Goal: Information Seeking & Learning: Learn about a topic

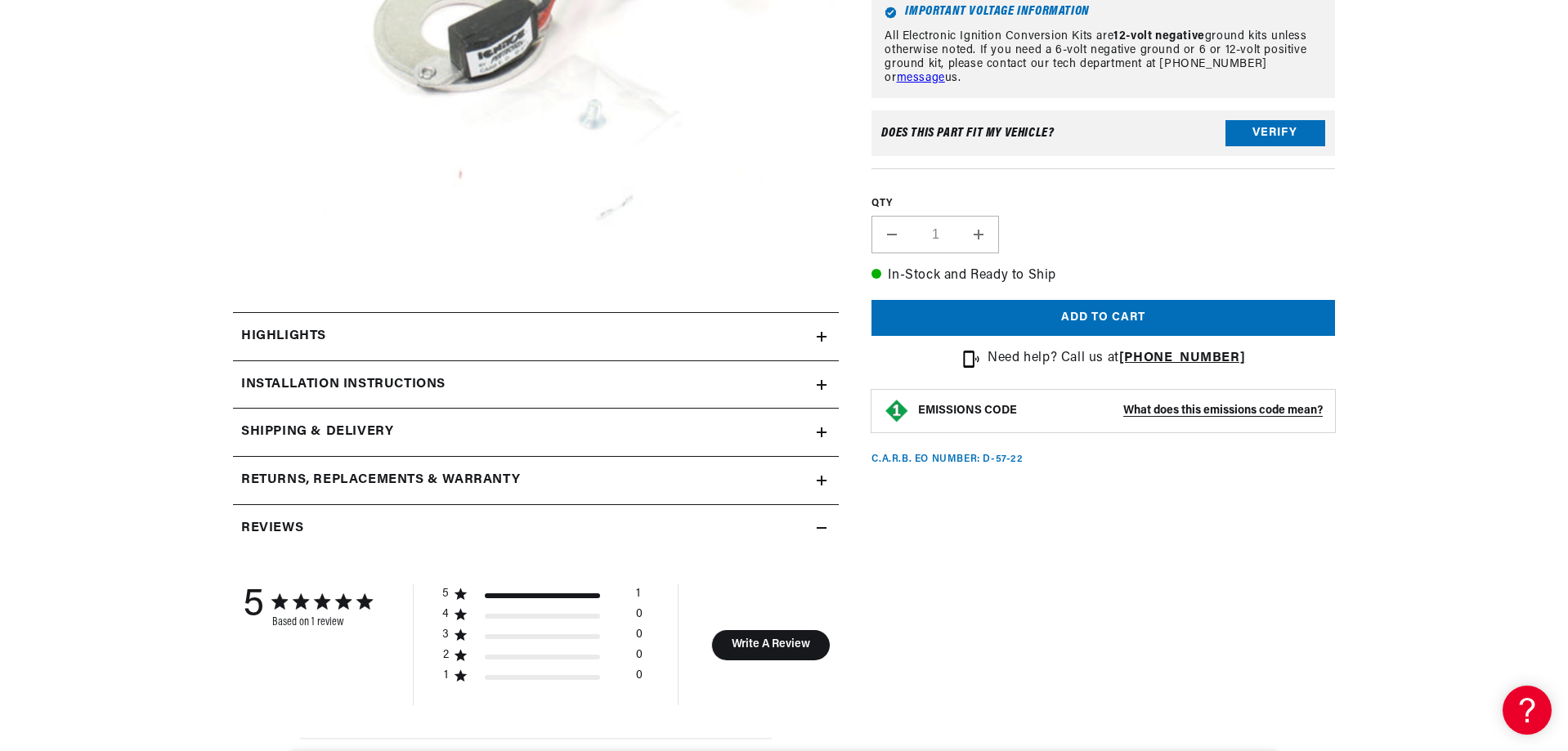
click at [792, 341] on div "Highlights" at bounding box center [525, 336] width 584 height 21
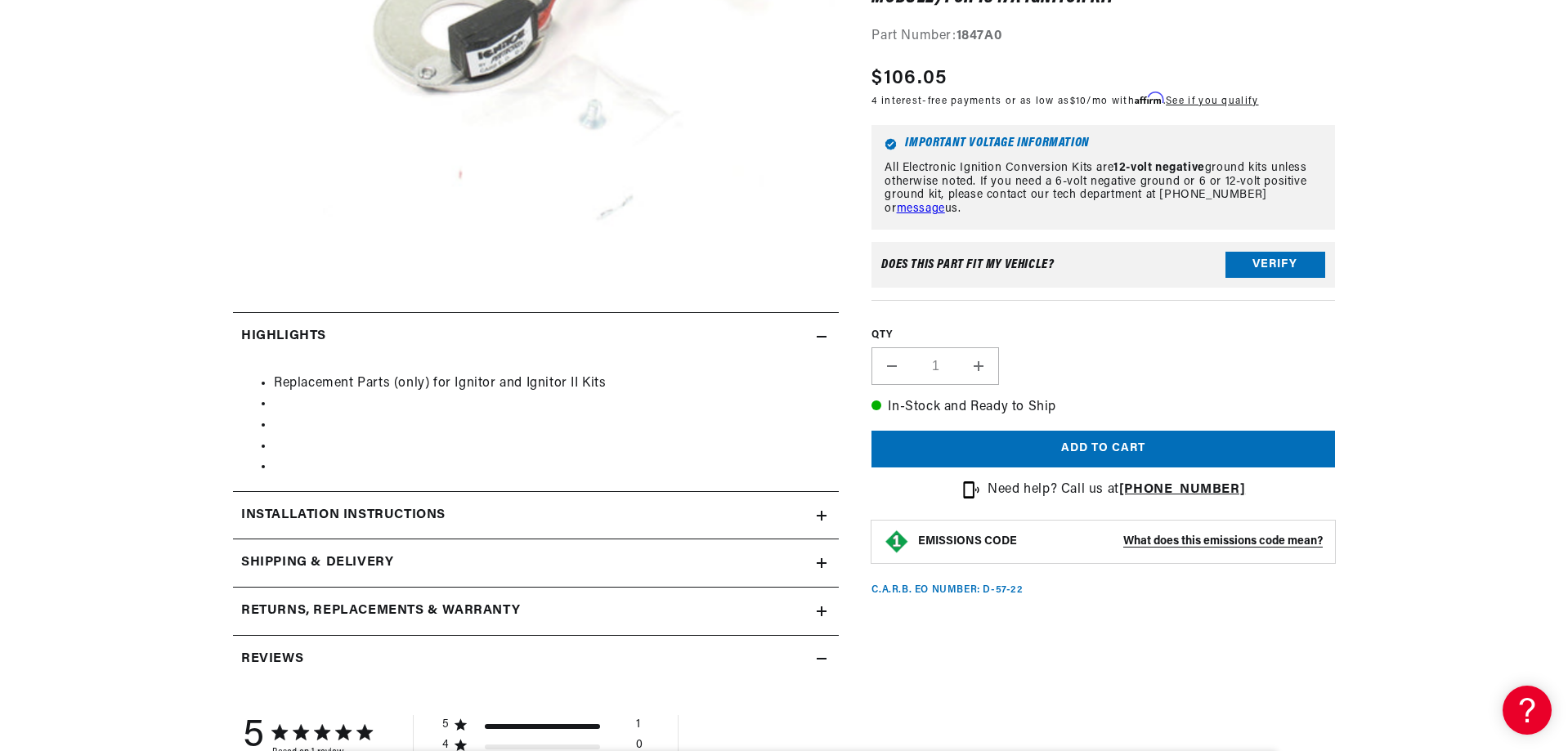
click at [427, 513] on h2 "Installation instructions" at bounding box center [343, 515] width 204 height 21
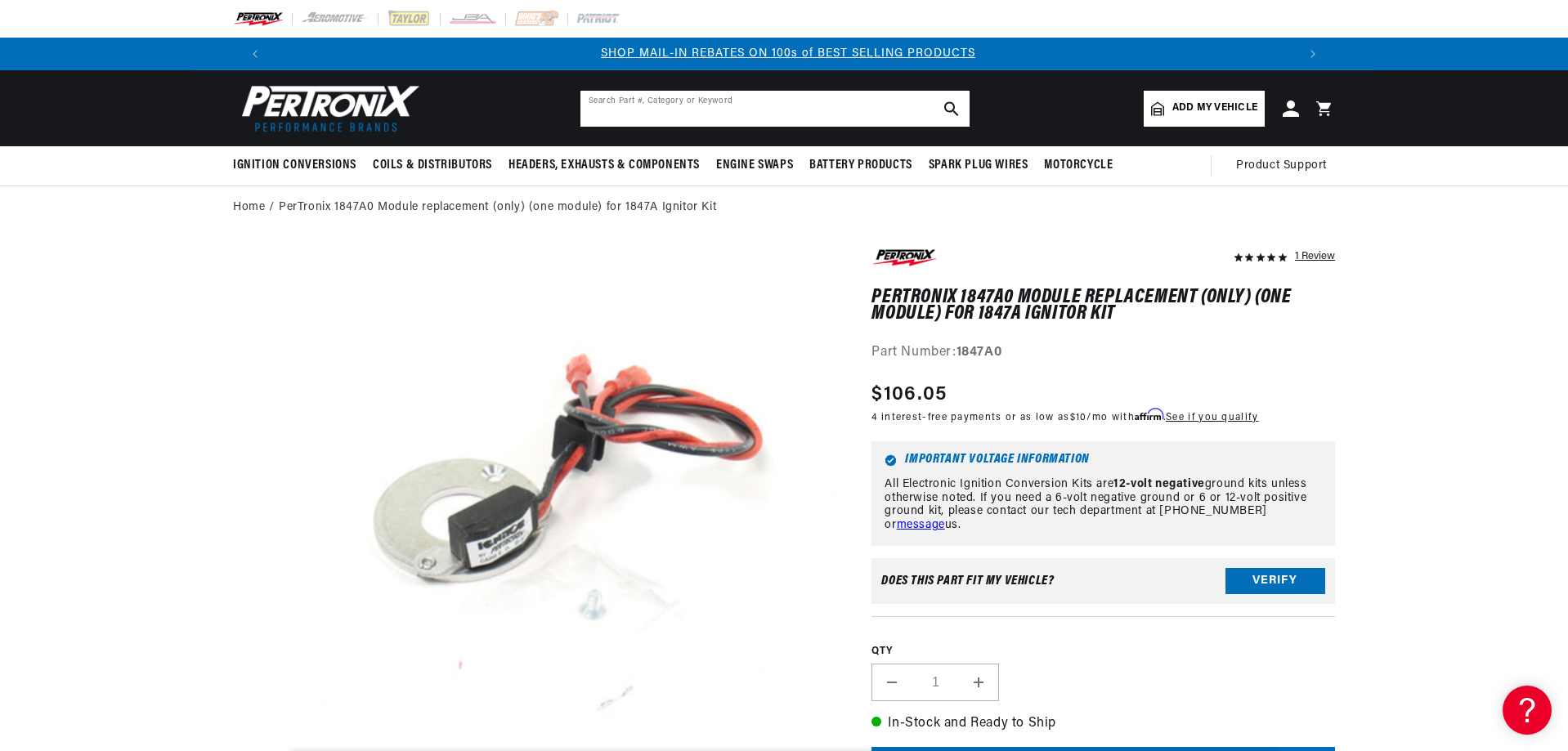
click at [677, 107] on input "text" at bounding box center [775, 108] width 389 height 36
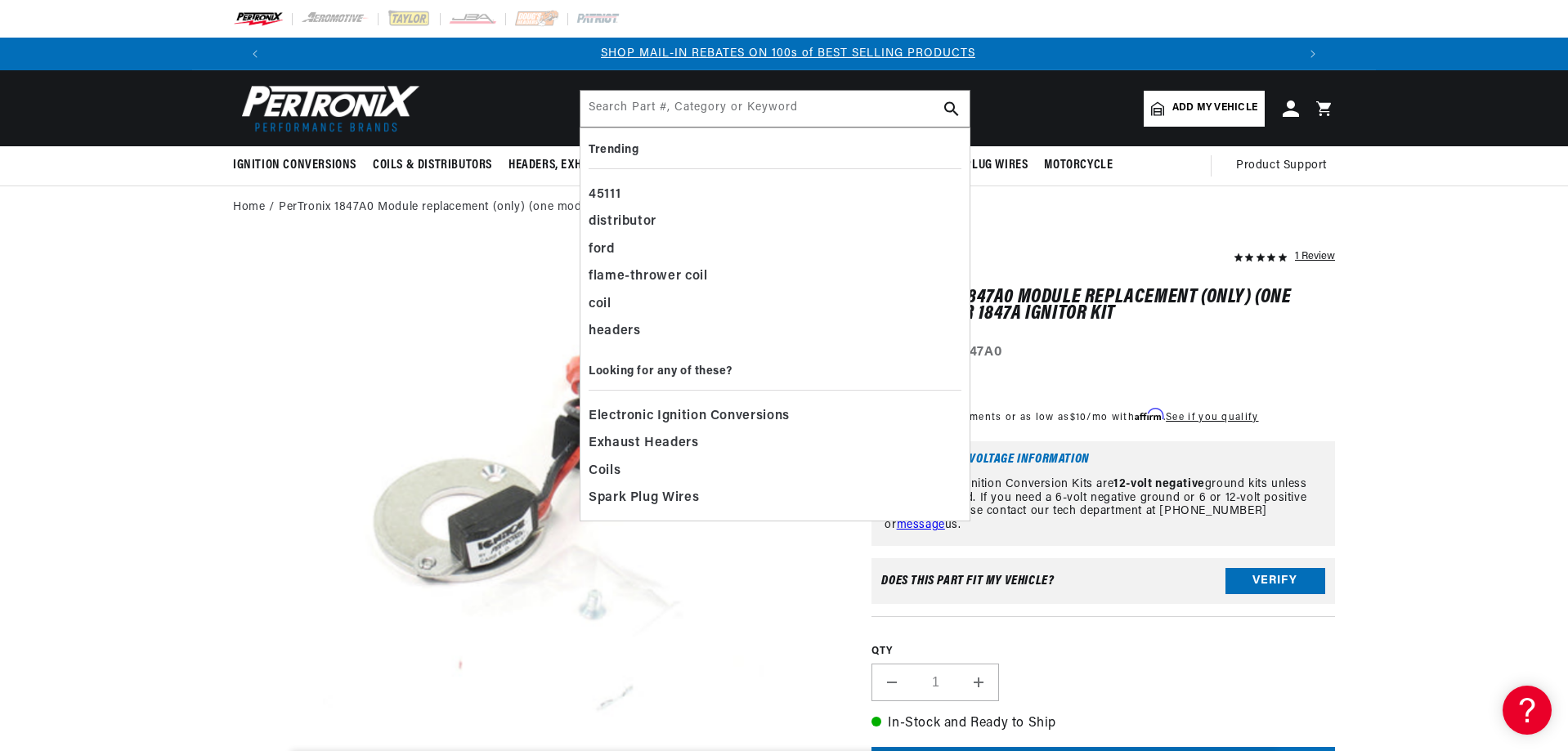
drag, startPoint x: 677, startPoint y: 107, endPoint x: 1026, endPoint y: 349, distance: 424.7
click at [1026, 349] on div "Part Number: 1847A0" at bounding box center [1103, 352] width 463 height 21
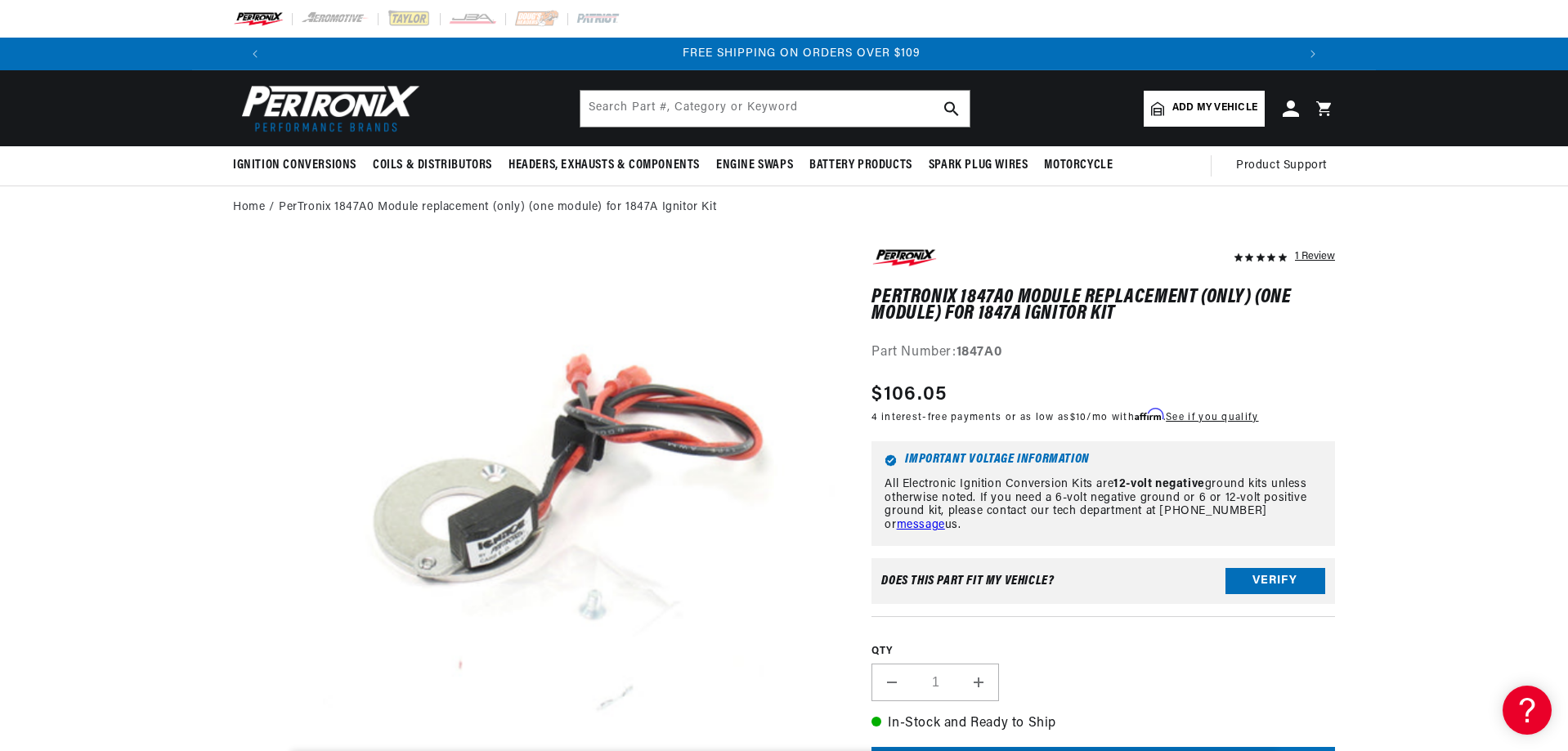
scroll to position [0, 2043]
click at [685, 107] on input "text" at bounding box center [775, 108] width 389 height 36
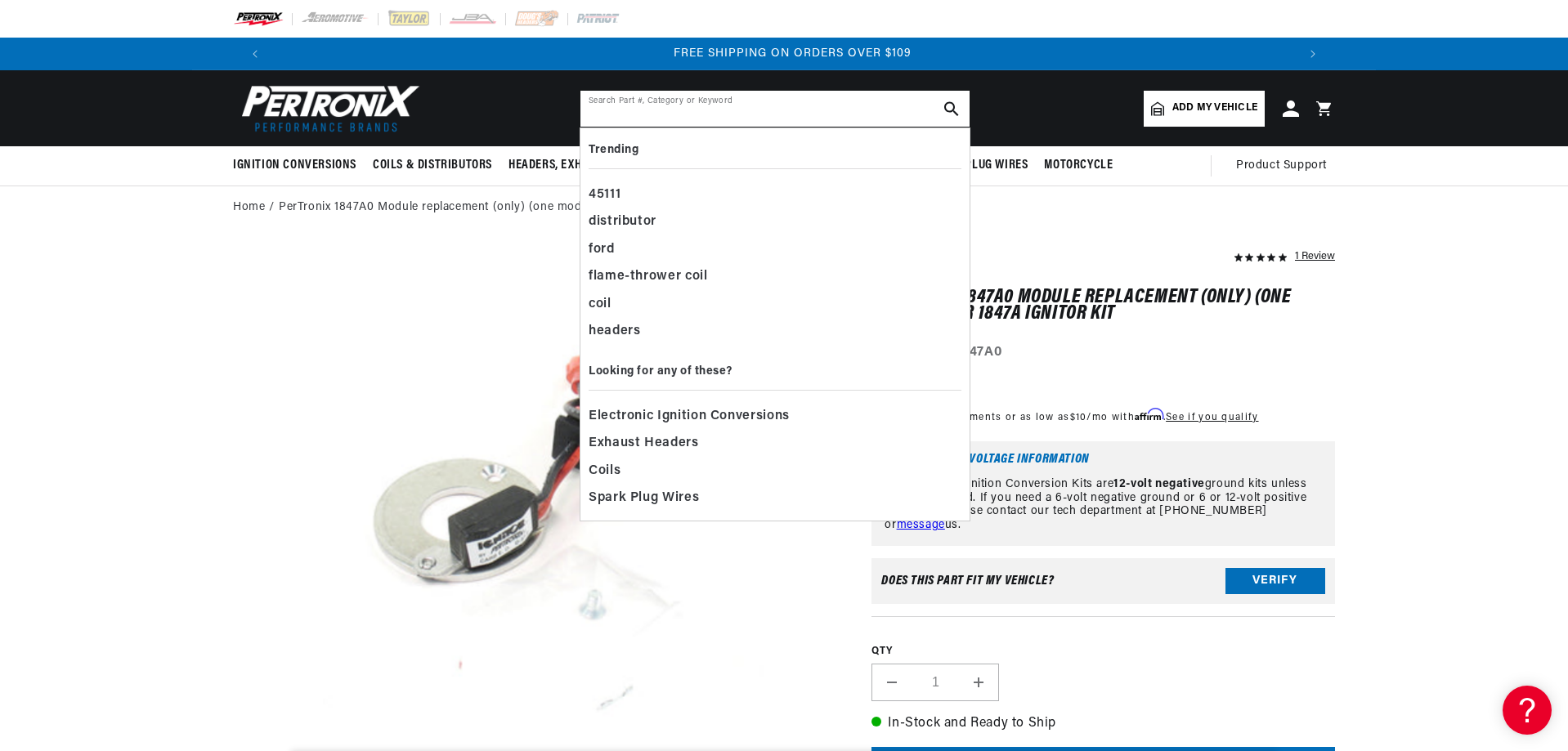
paste input "1847A"
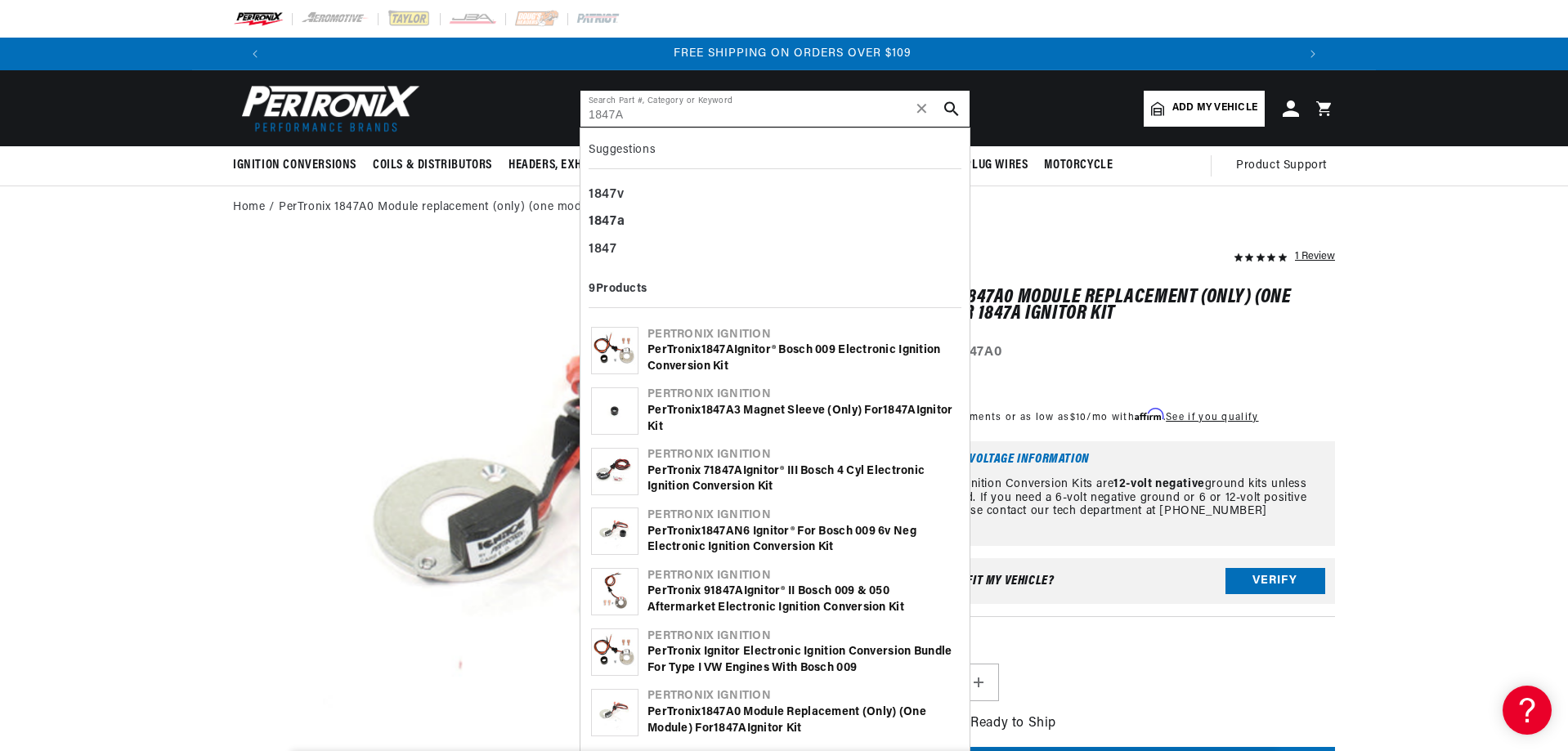
type input "1847A"
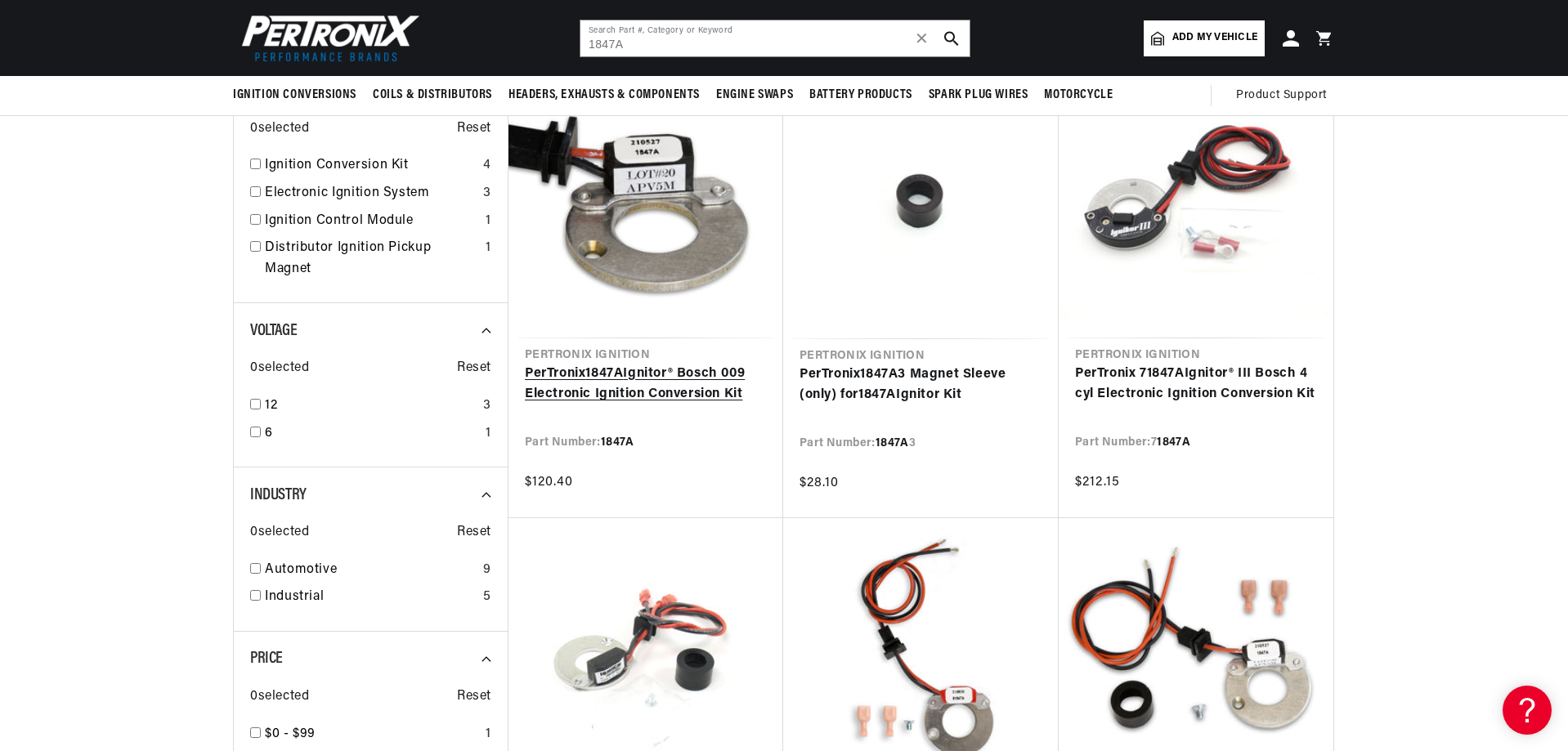
click at [603, 364] on link "PerTronix 1847A Ignitor® Bosch 009 Electronic Ignition Conversion Kit" at bounding box center [646, 384] width 242 height 42
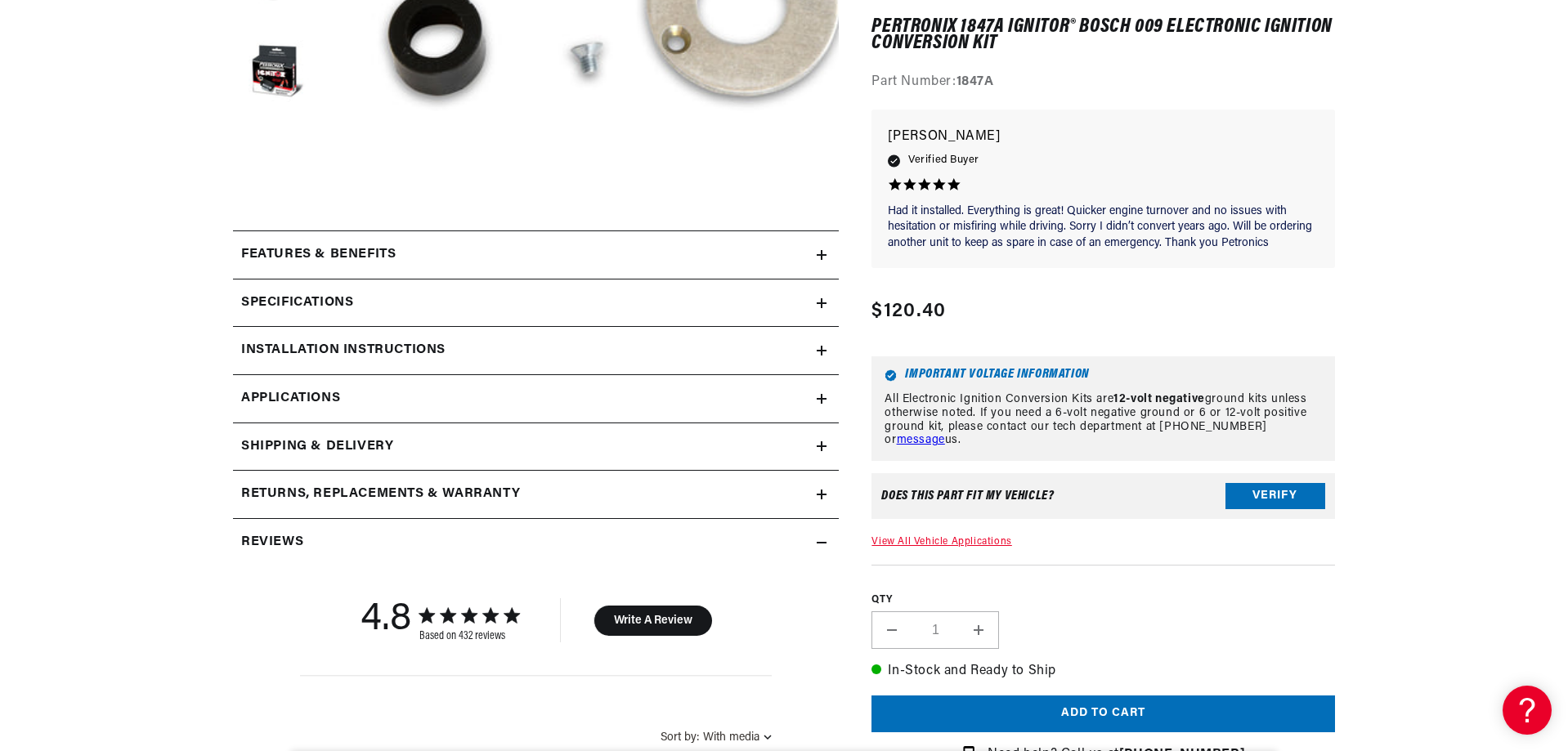
click at [698, 245] on div "Features & Benefits" at bounding box center [525, 254] width 584 height 21
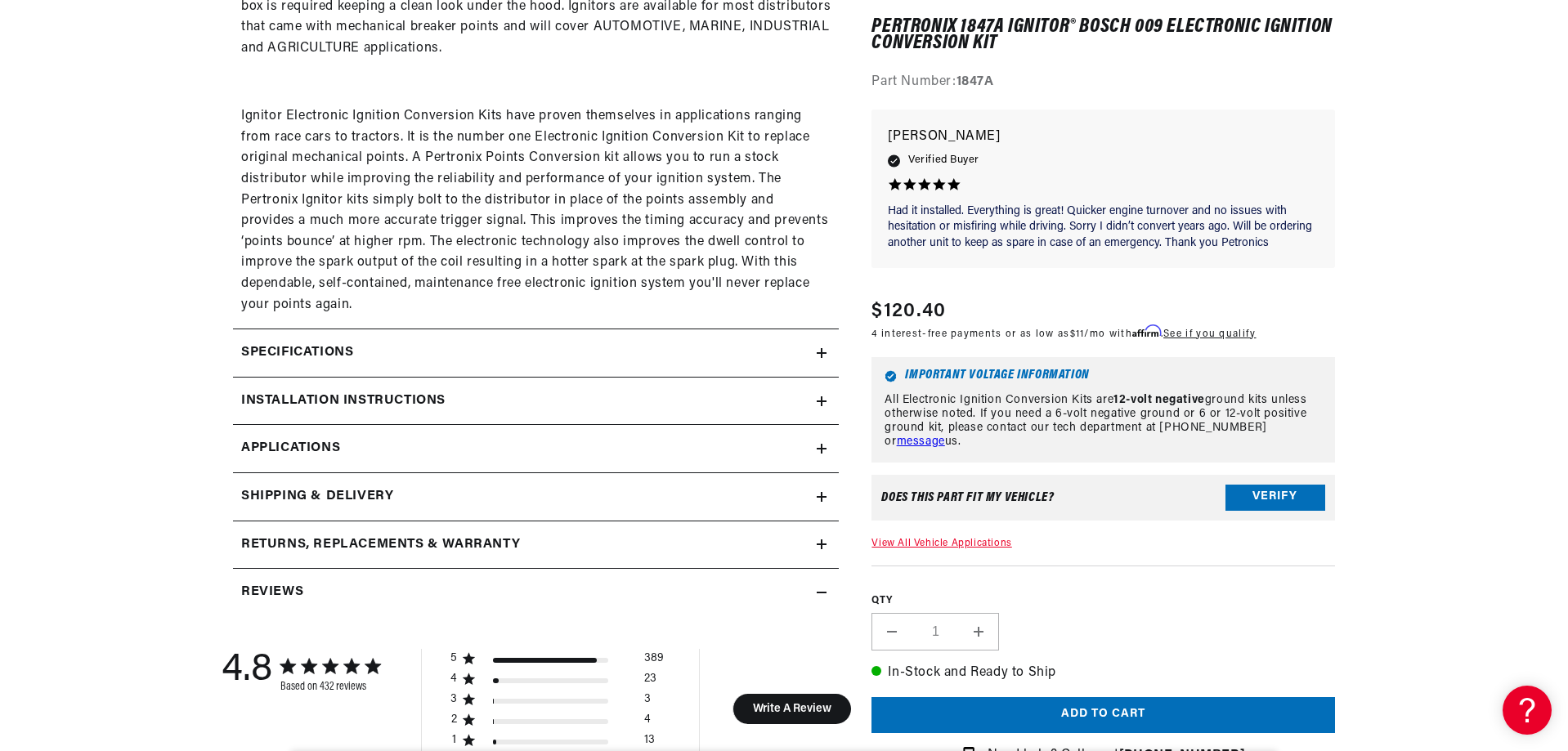
scroll to position [1174, 0]
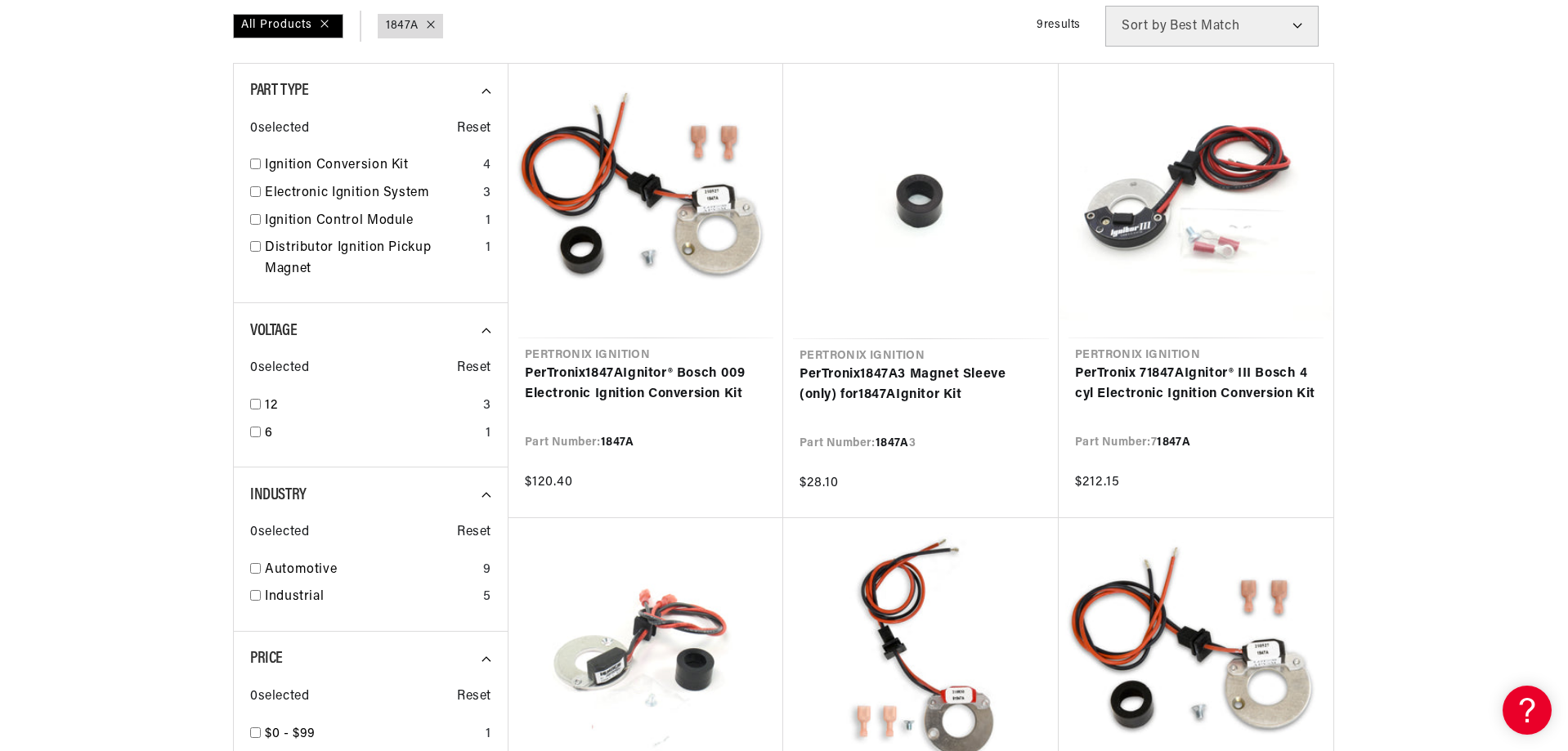
click at [1361, 39] on div "SEARCH RESULTS All Products query : 1847A Filters 9 results Show Universal Part…" at bounding box center [784, 713] width 1184 height 1544
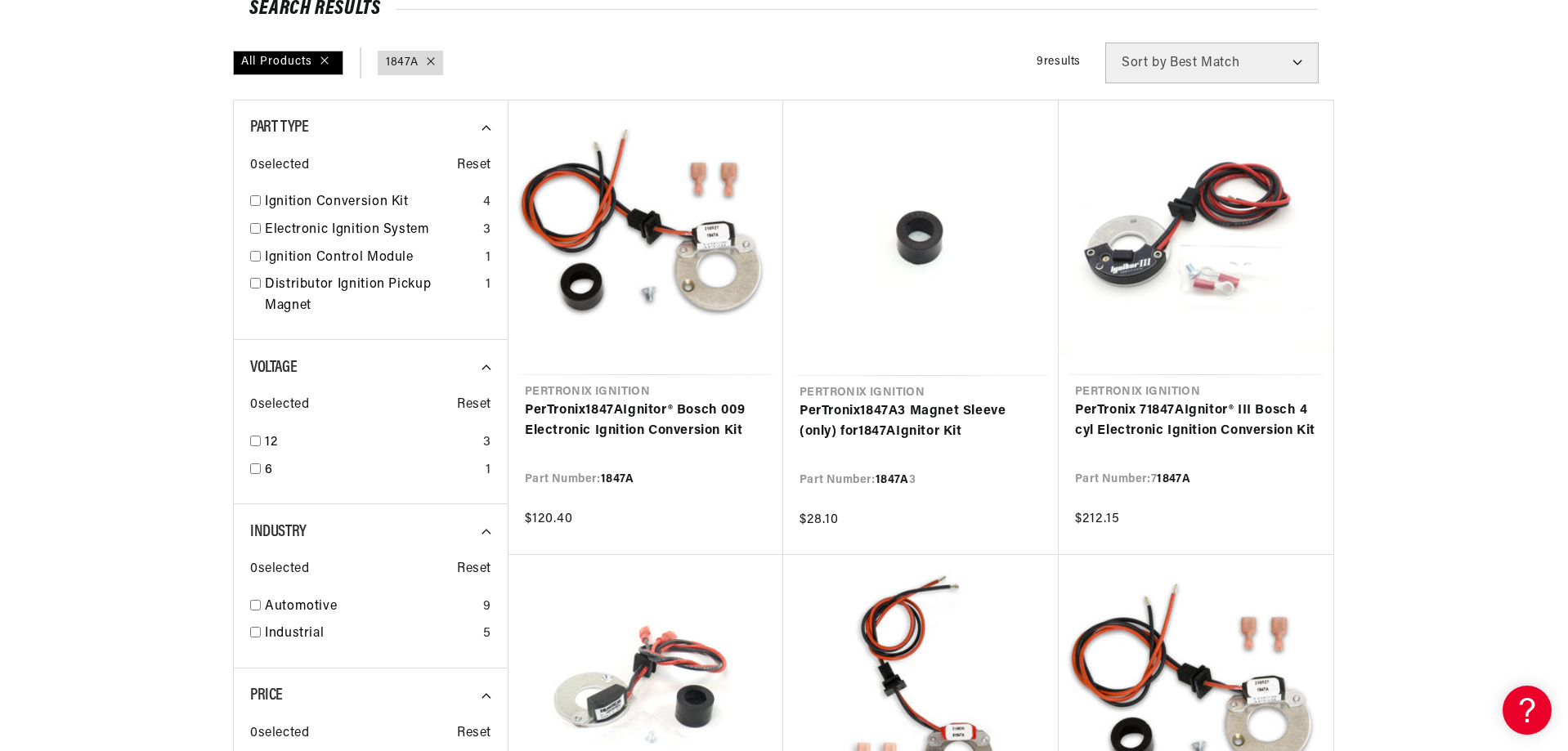
scroll to position [245, 0]
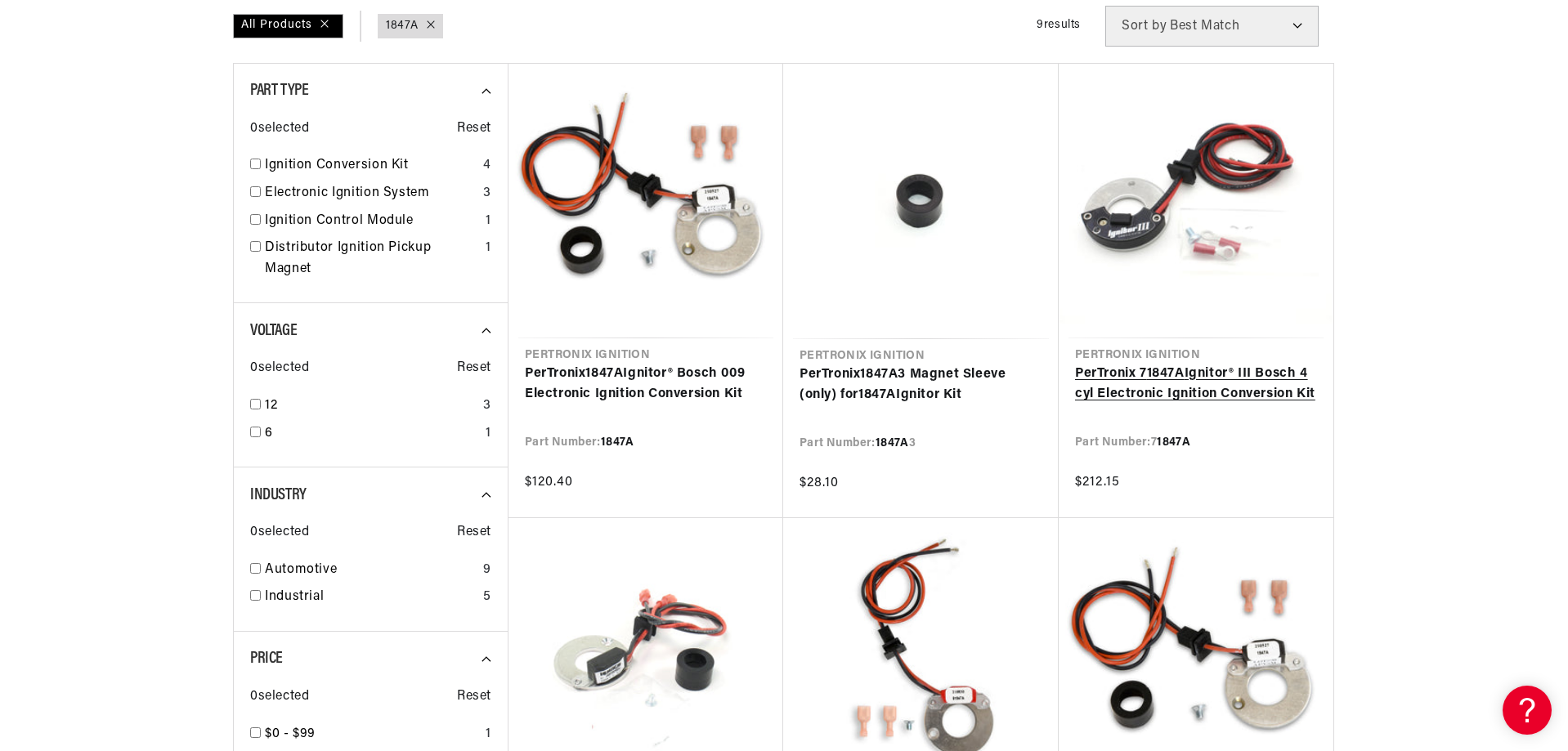
click at [1169, 393] on link "PerTronix 7 1847A Ignitor® III Bosch 4 cyl Electronic Ignition Conversion Kit" at bounding box center [1197, 384] width 242 height 42
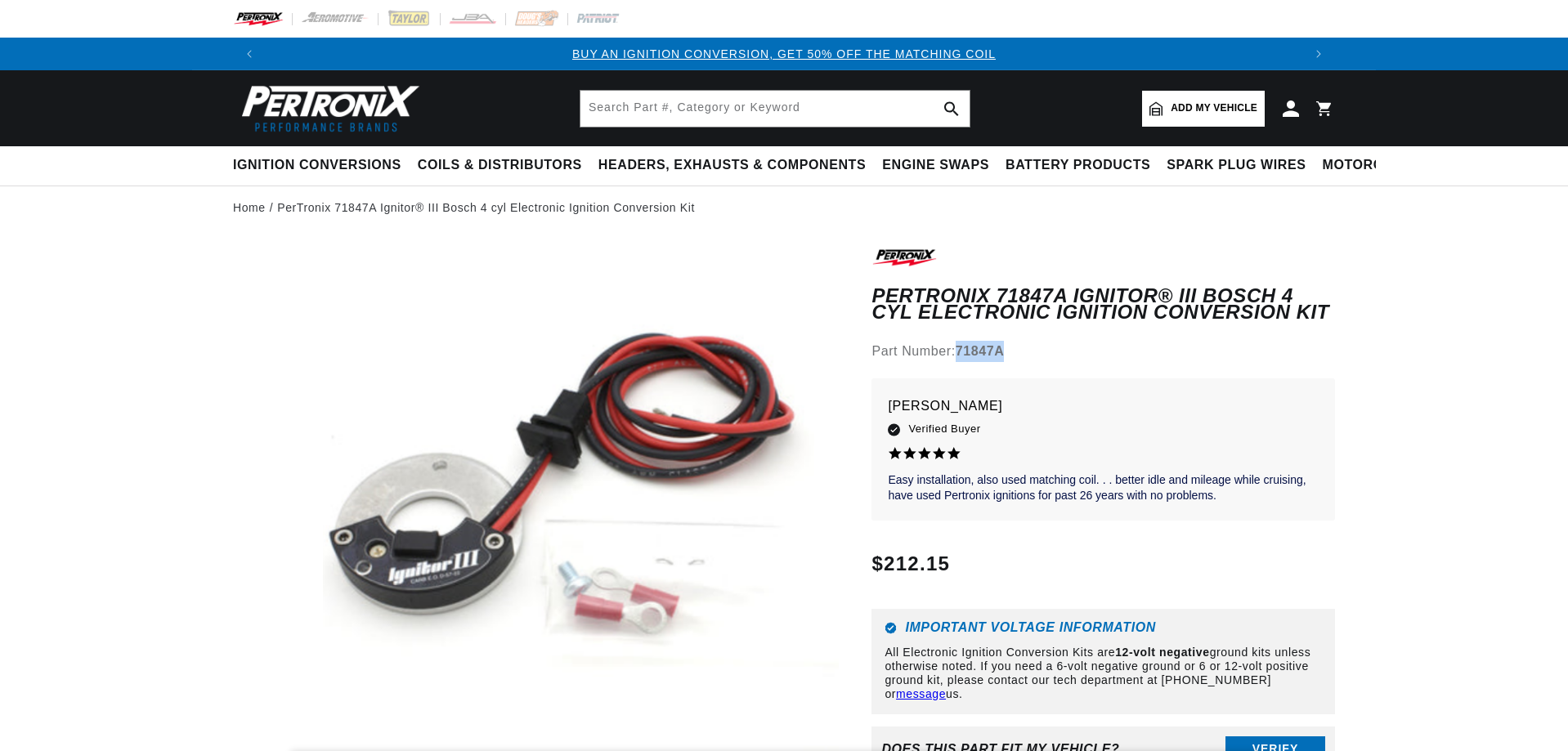
drag, startPoint x: 982, startPoint y: 358, endPoint x: 963, endPoint y: 354, distance: 19.4
click at [963, 354] on div "Part Number: 71847A" at bounding box center [1103, 351] width 463 height 21
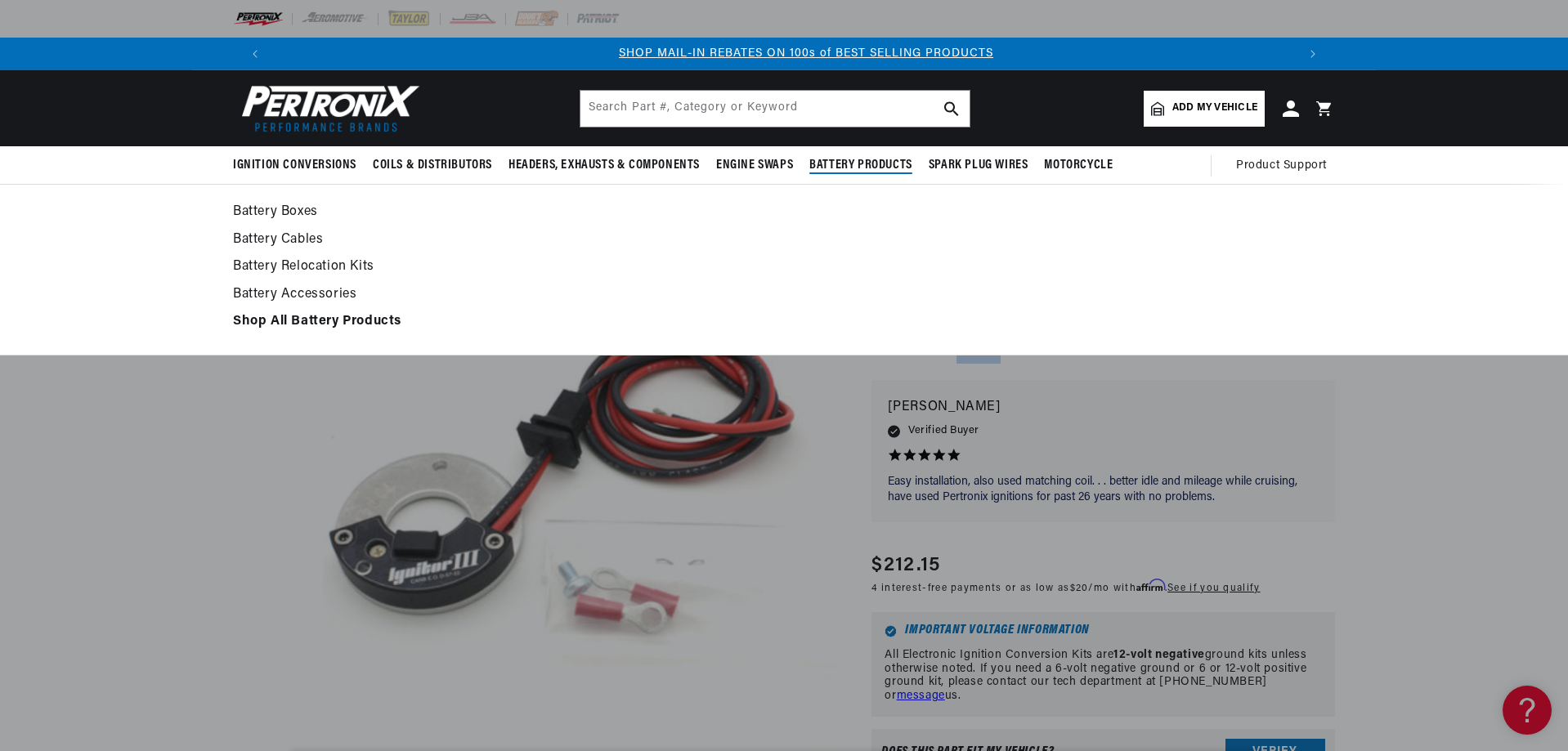
scroll to position [0, 1021]
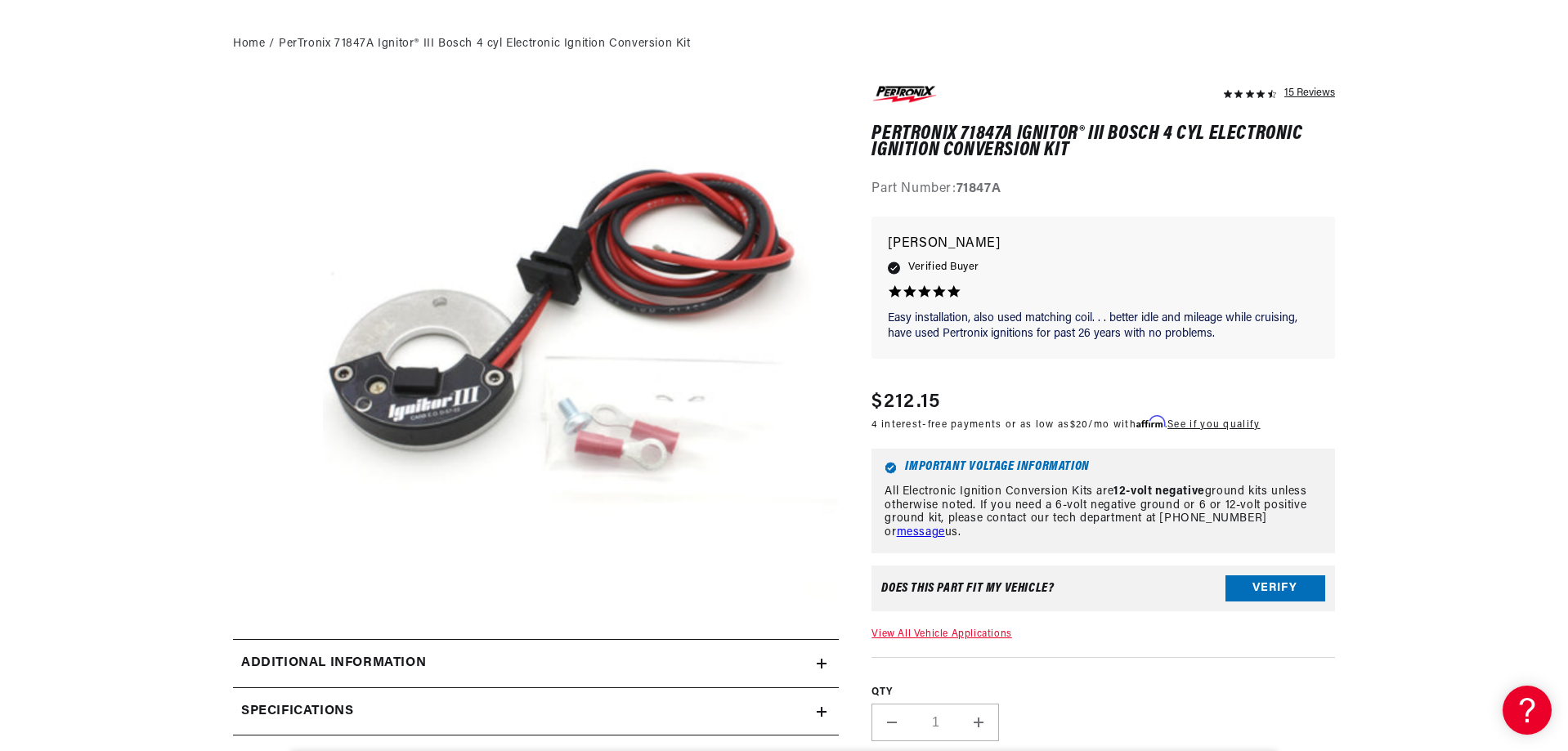
scroll to position [245, 0]
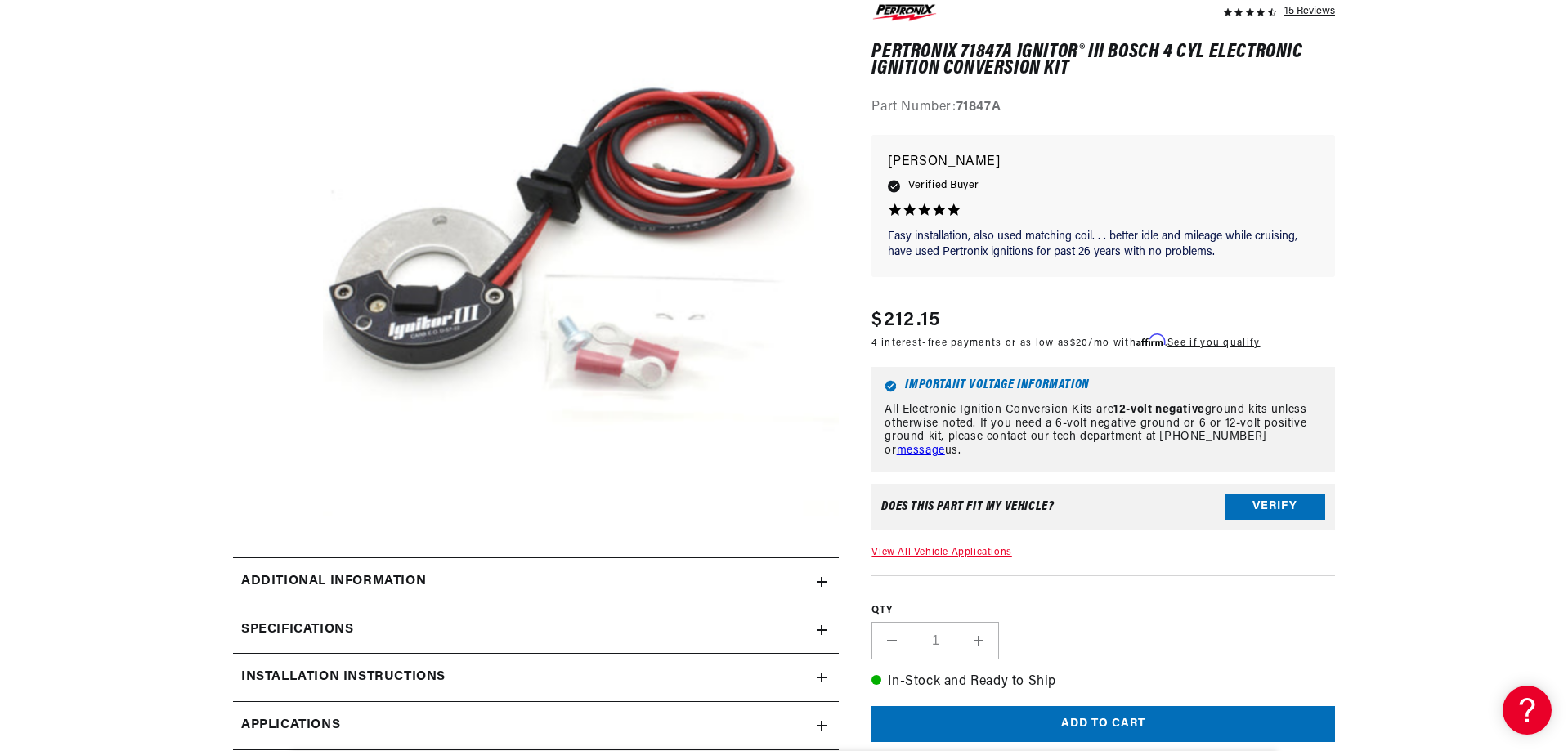
click at [885, 547] on div "15 Reviews" at bounding box center [1103, 669] width 463 height 1336
click at [883, 551] on link "View All Vehicle Applications" at bounding box center [941, 552] width 140 height 9
